Goal: Transaction & Acquisition: Purchase product/service

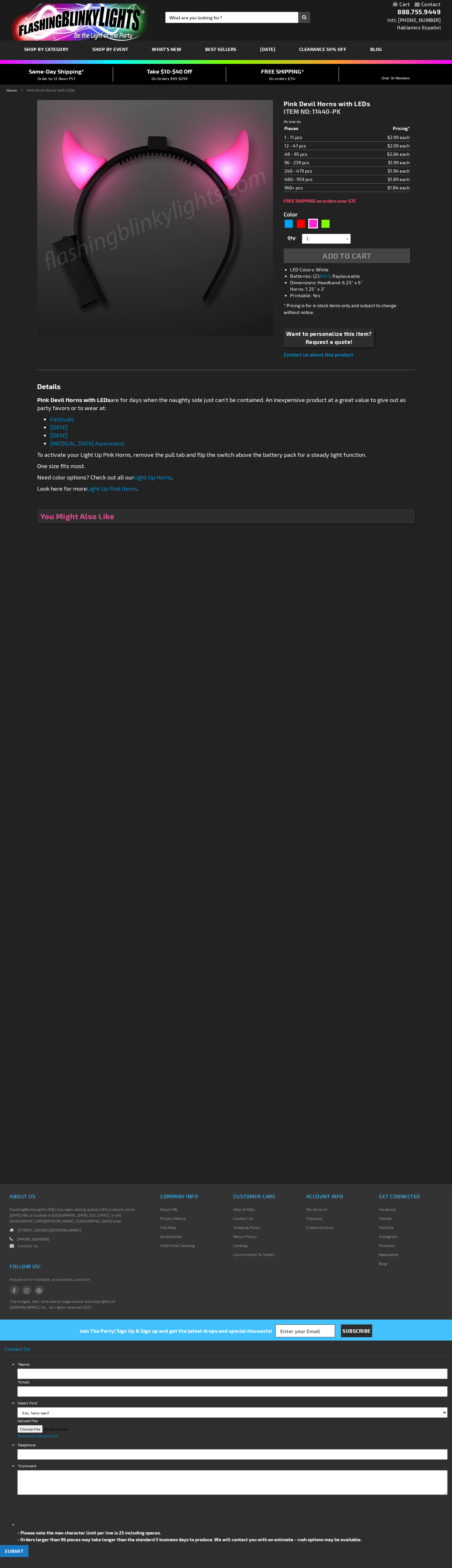
type input "5639"
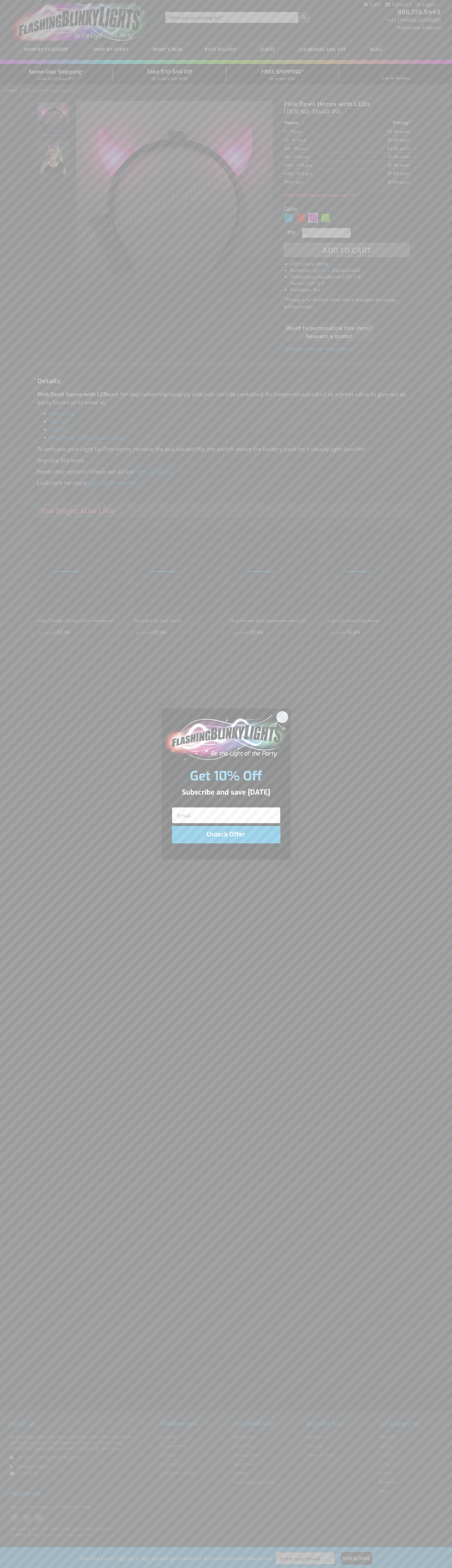
click at [282, 716] on icon "Close dialog" at bounding box center [281, 716] width 4 height 4
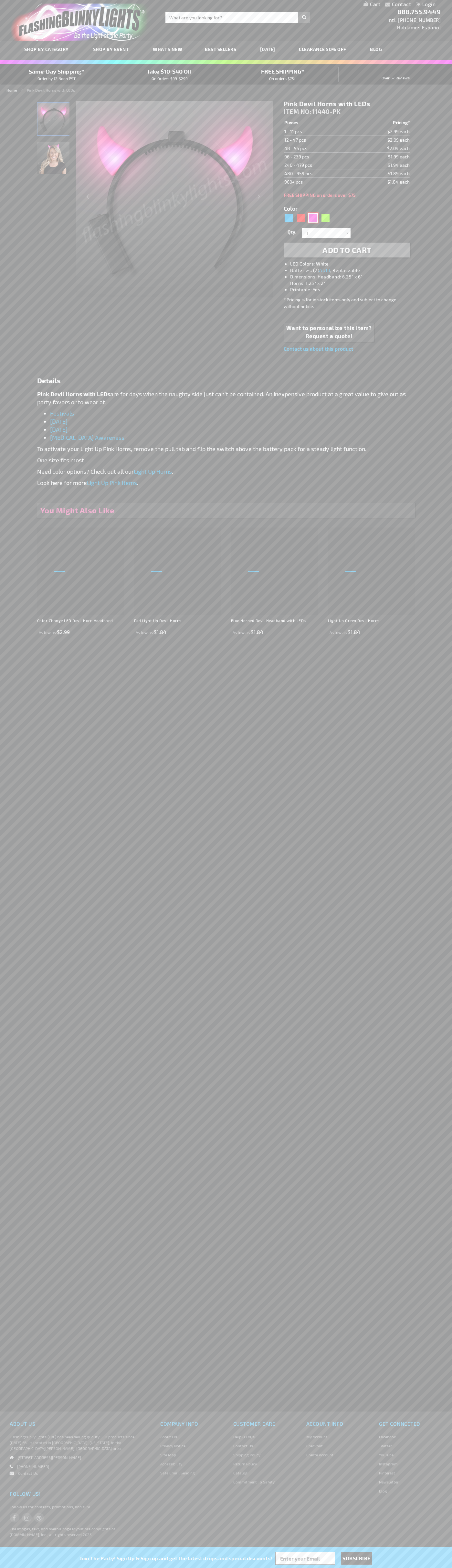
click at [313, 218] on div "Pink" at bounding box center [313, 218] width 10 height 10
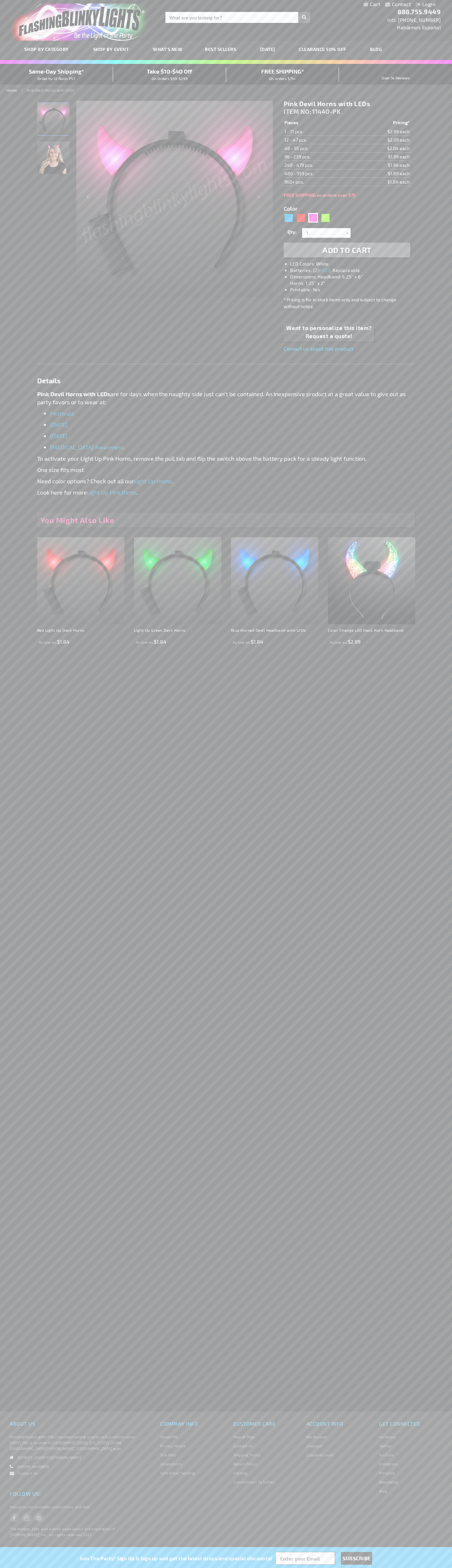
click at [347, 250] on span "Add to Cart" at bounding box center [347, 250] width 49 height 9
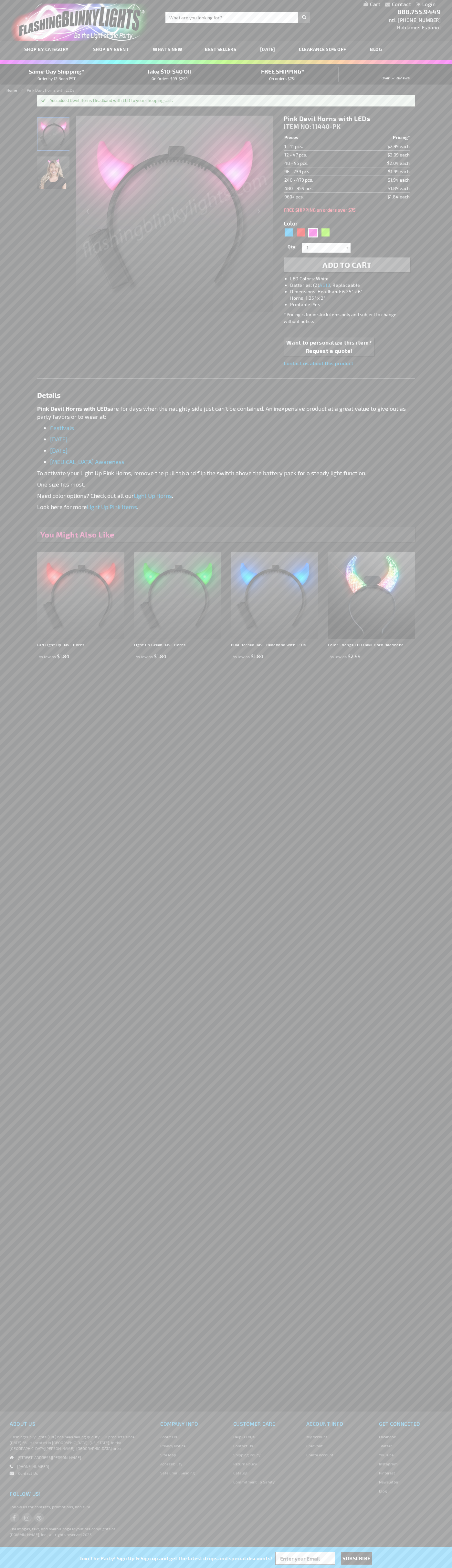
click at [372, 4] on link "My Cart" at bounding box center [372, 4] width 17 height 6
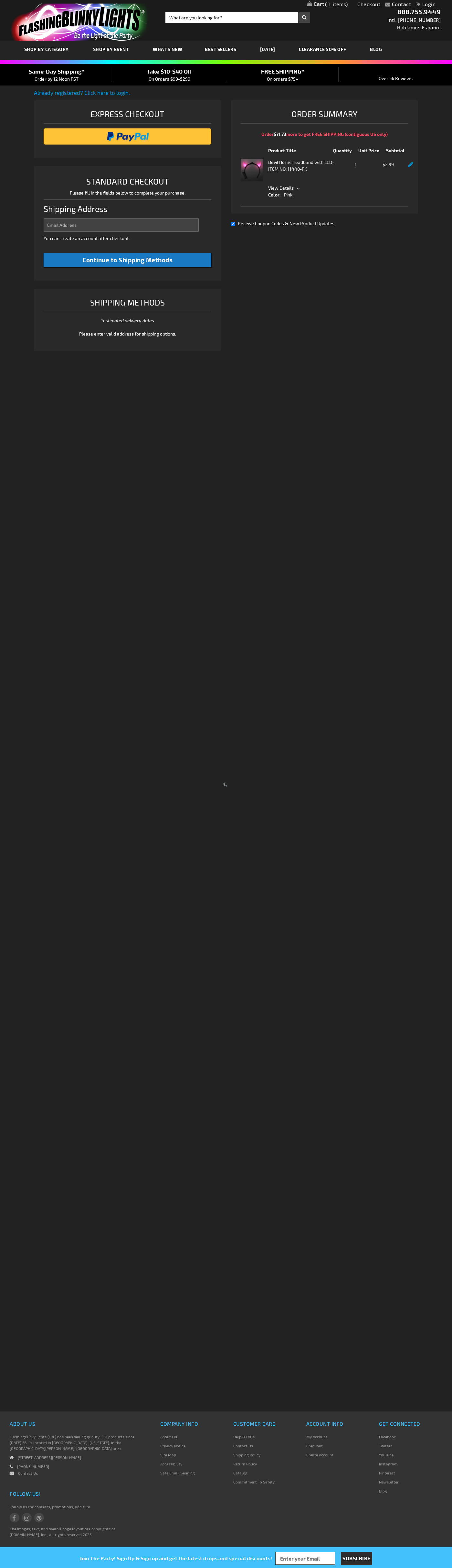
select select "US"
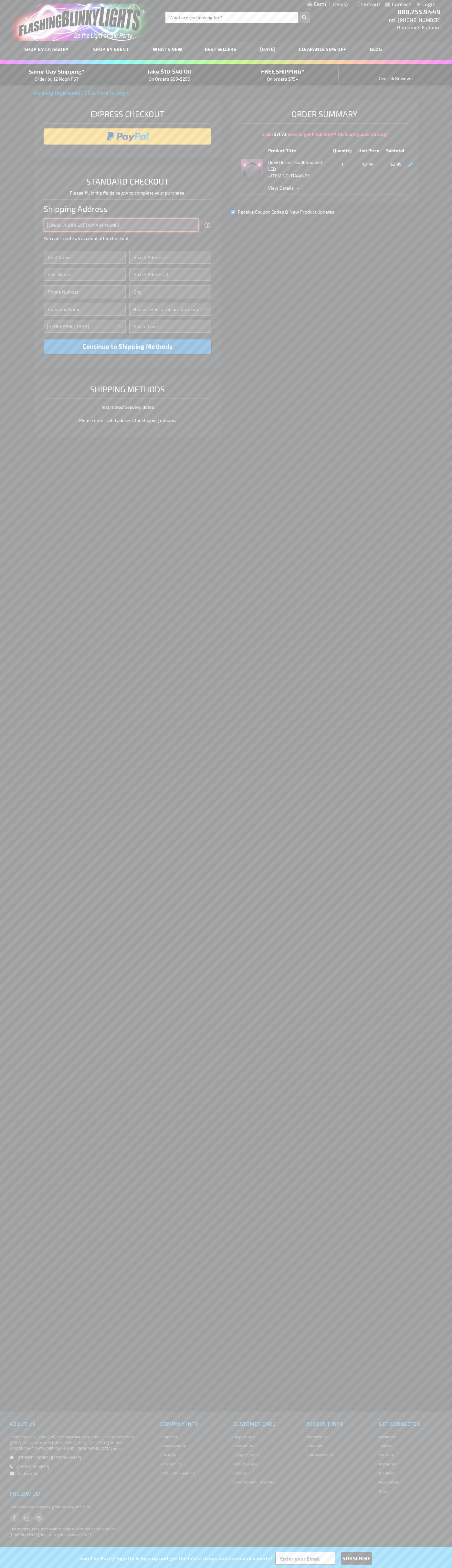
type input "johnsmith005@storebotmail.joonix.net"
type input "John"
type input "76 Ninth Avenue"
type input "First floor"
type input "new york"
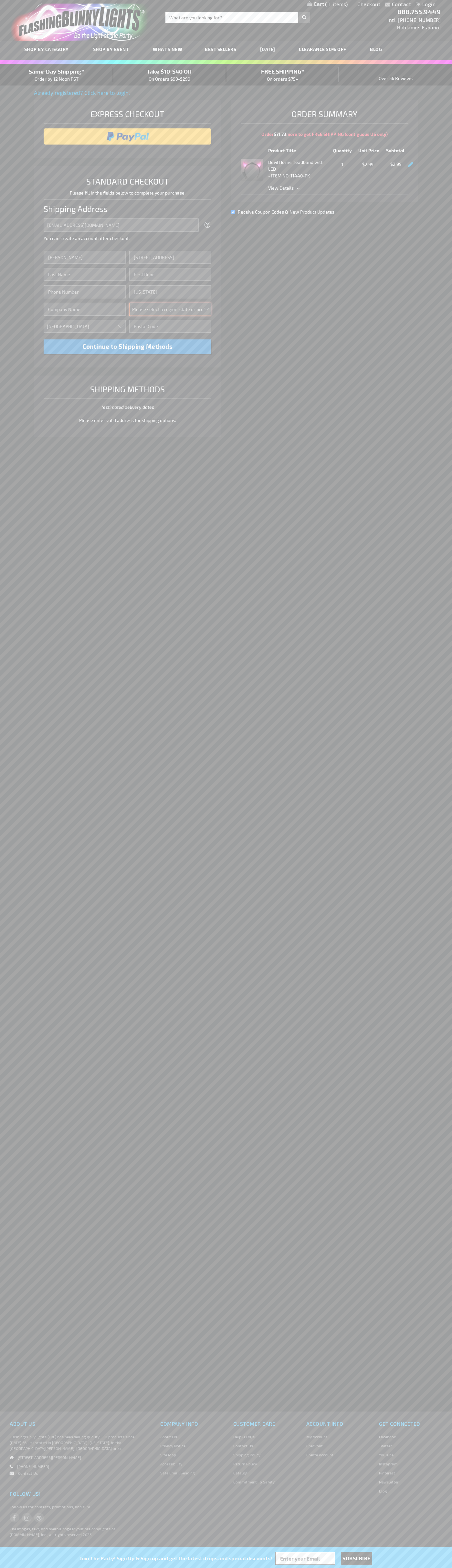
select select "43"
type input "10011"
type input "Smith"
type input "6502530000"
type input "John Smith"
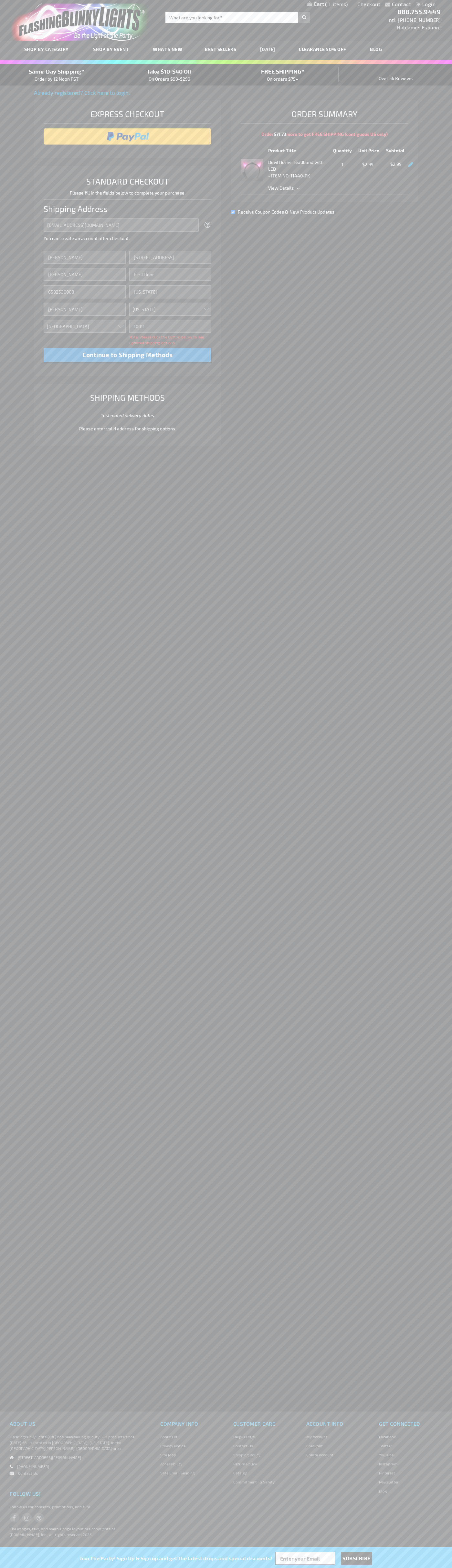
click at [57, 75] on div "Same-Day Shipping* Order by 12 Noon PST" at bounding box center [57, 74] width 113 height 15
click at [127, 136] on input "image" at bounding box center [127, 136] width 161 height 13
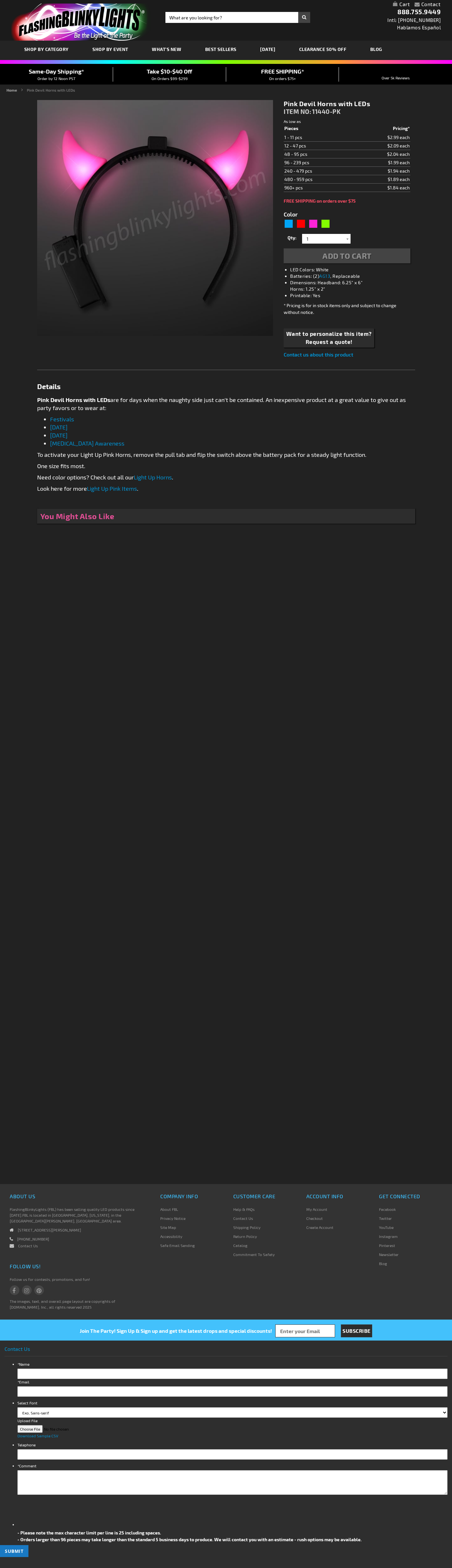
type input "5639"
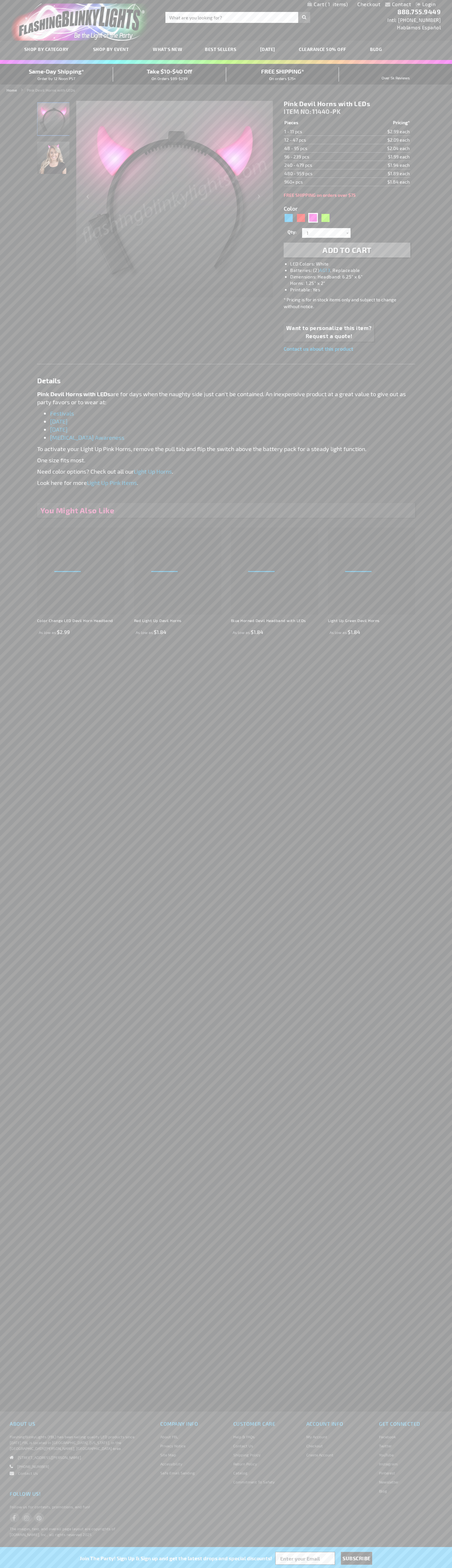
click at [327, 4] on span "1" at bounding box center [336, 4] width 23 height 6
